Goal: Obtain resource: Obtain resource

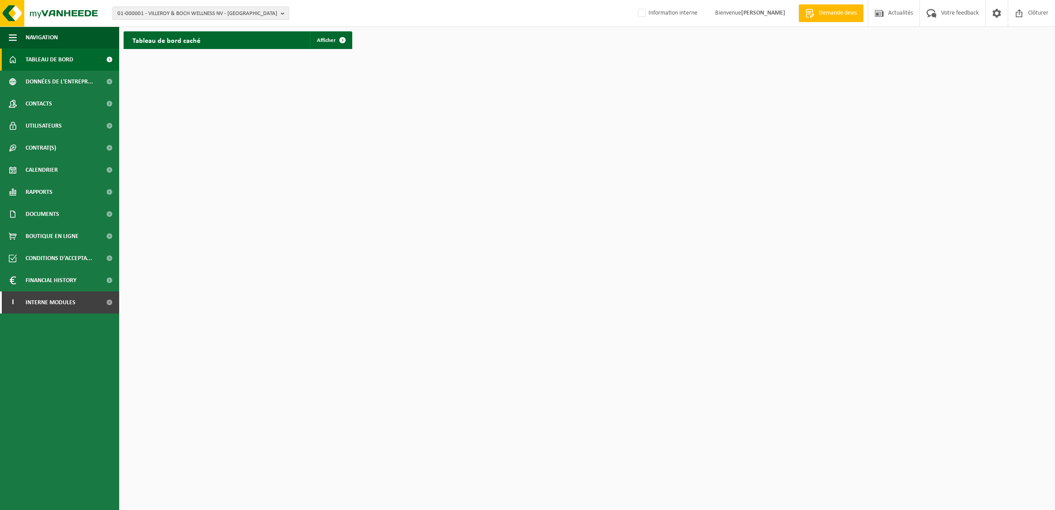
click at [202, 12] on span "01-000001 - VILLEROY & BOCH WELLNESS NV - [GEOGRAPHIC_DATA]" at bounding box center [197, 13] width 160 height 13
click at [188, 29] on input "text" at bounding box center [201, 27] width 172 height 11
click at [168, 27] on input "text" at bounding box center [201, 27] width 172 height 11
paste input "01-075641"
type input "01-075641"
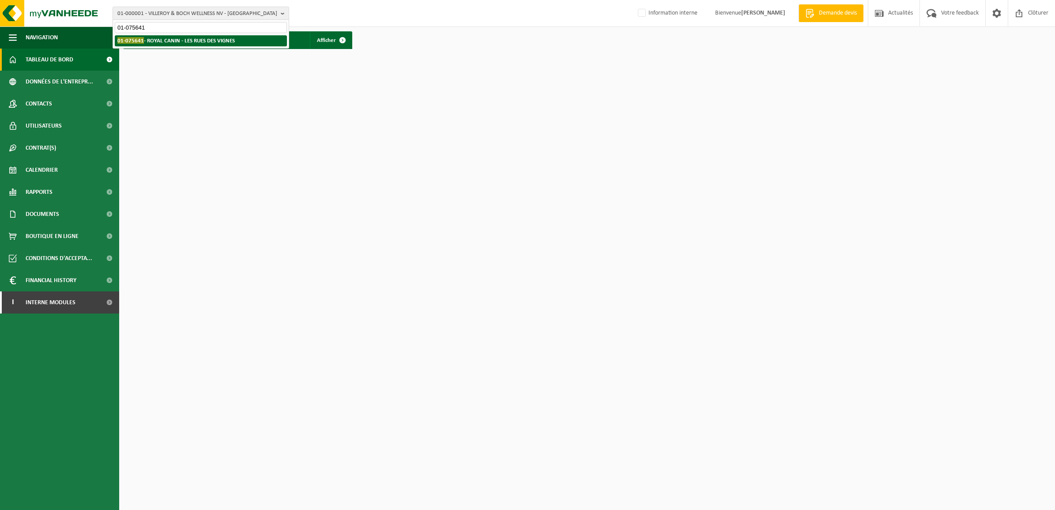
click at [166, 40] on strong "01-075641 - ROYAL CANIN - LES RUES DES VIGNES" at bounding box center [175, 40] width 117 height 7
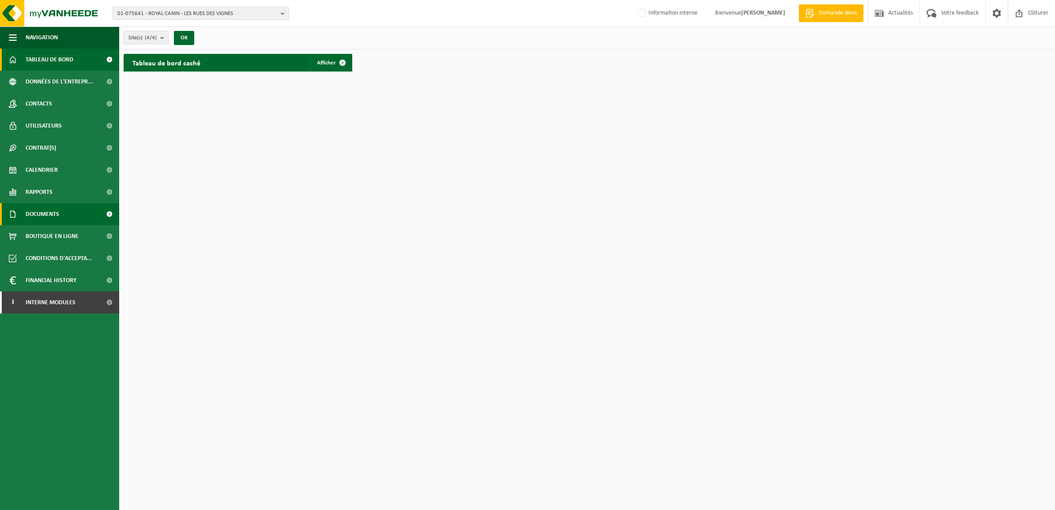
click at [36, 211] on span "Documents" at bounding box center [43, 214] width 34 height 22
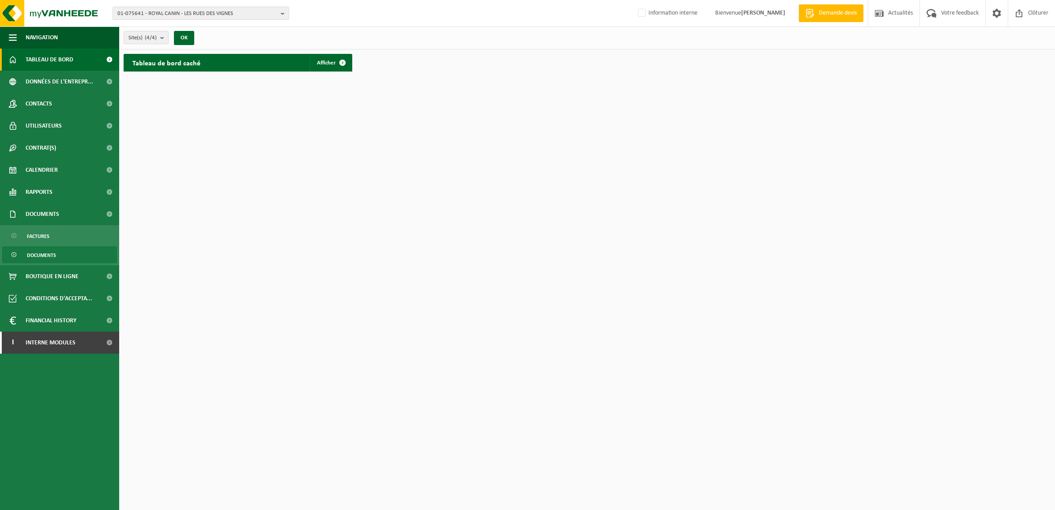
click at [34, 252] on span "Documents" at bounding box center [41, 255] width 29 height 17
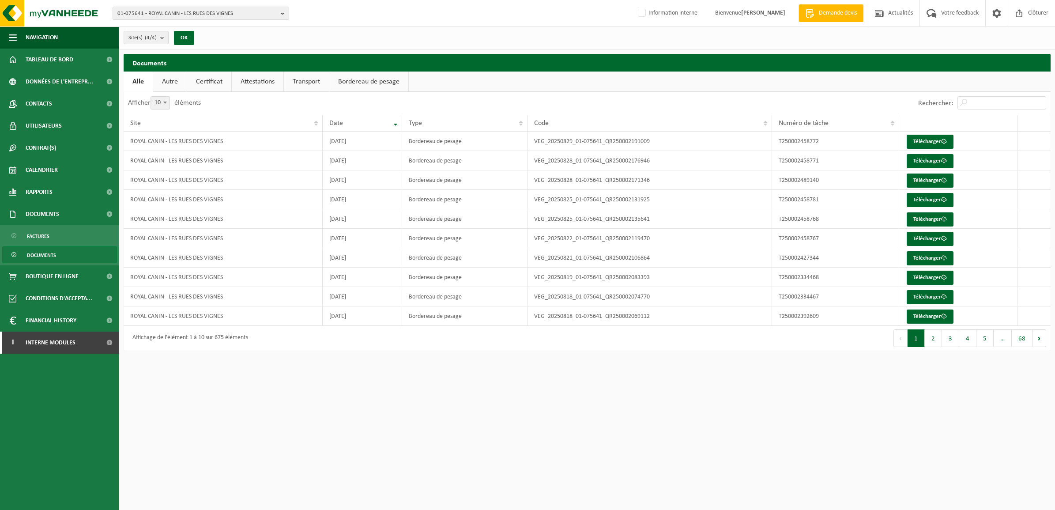
click at [215, 82] on link "Certificat" at bounding box center [209, 82] width 44 height 20
